Goal: Information Seeking & Learning: Learn about a topic

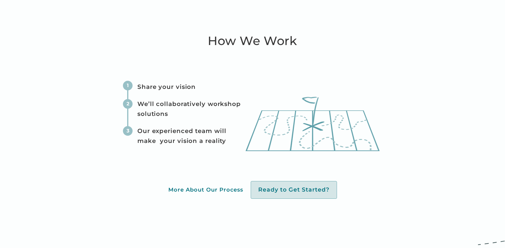
scroll to position [1871, 0]
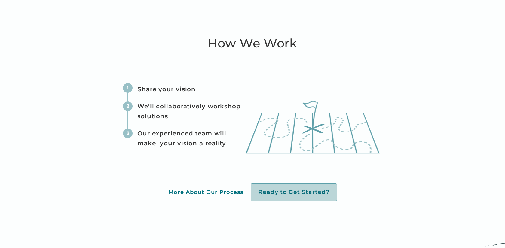
click at [263, 197] on div "Ready to Get Started?" at bounding box center [294, 193] width 86 height 18
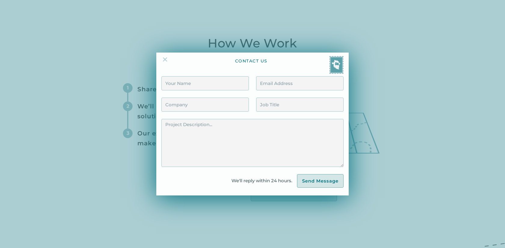
click at [163, 62] on img at bounding box center [165, 59] width 7 height 7
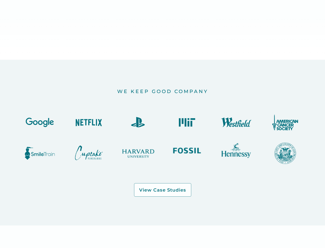
scroll to position [562, 0]
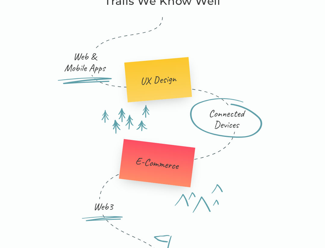
scroll to position [862, 0]
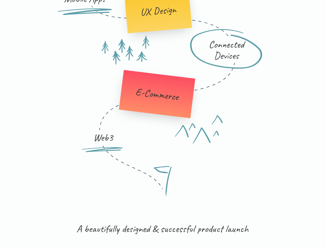
scroll to position [974, 0]
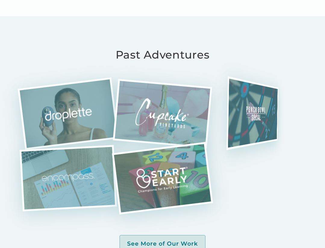
scroll to position [1257, 0]
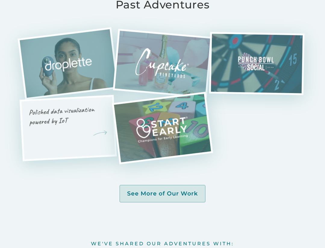
click at [98, 134] on img "View Case Study" at bounding box center [99, 134] width 15 height 14
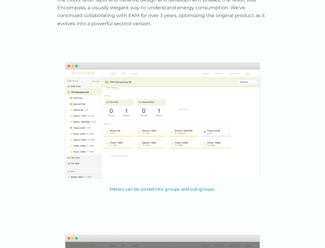
scroll to position [451, 0]
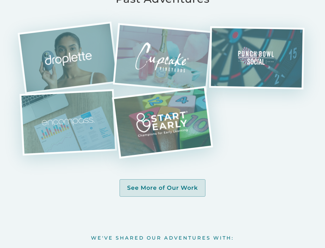
scroll to position [1276, 0]
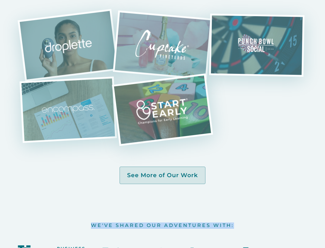
drag, startPoint x: 236, startPoint y: 203, endPoint x: 83, endPoint y: 201, distance: 153.1
click at [83, 201] on div "We've Shared Our Adventures With:" at bounding box center [162, 221] width 292 height 75
copy h3 "We've Shared Our Adventures With:"
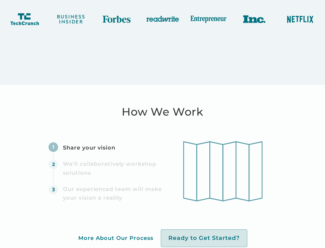
scroll to position [1509, 0]
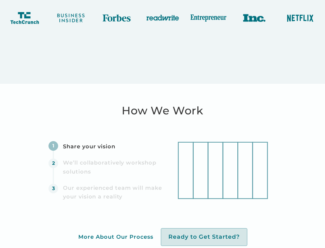
click at [156, 155] on div "1 Share your vision 2 We’ll collaboratively workshop solutions 3 Our experience…" at bounding box center [108, 171] width 120 height 60
click at [118, 234] on div "More About Our Process" at bounding box center [115, 237] width 75 height 7
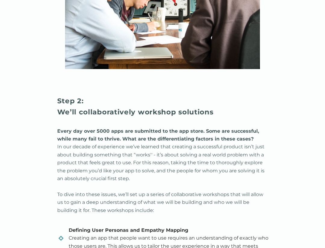
scroll to position [994, 0]
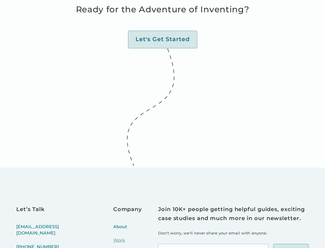
scroll to position [2293, 0]
